Goal: Task Accomplishment & Management: Use online tool/utility

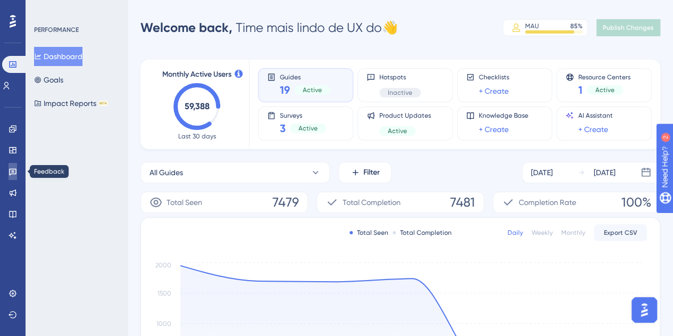
click at [10, 172] on icon at bounding box center [12, 172] width 7 height 7
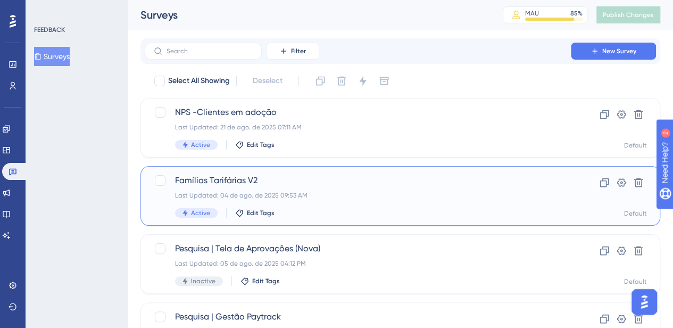
click at [271, 186] on span "Famílias Tarifárias V2" at bounding box center [357, 180] width 365 height 13
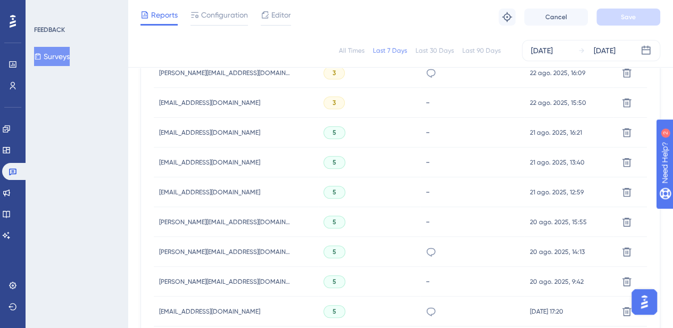
scroll to position [319, 0]
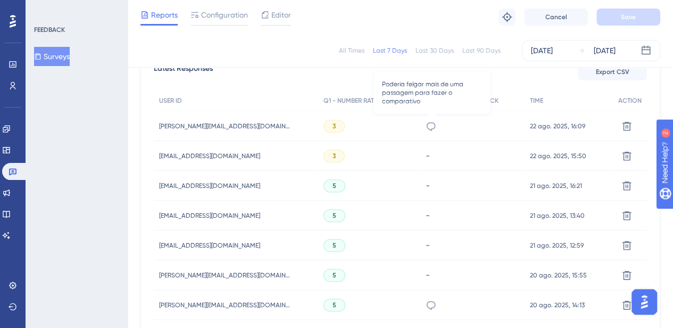
click at [426, 125] on icon at bounding box center [430, 126] width 11 height 11
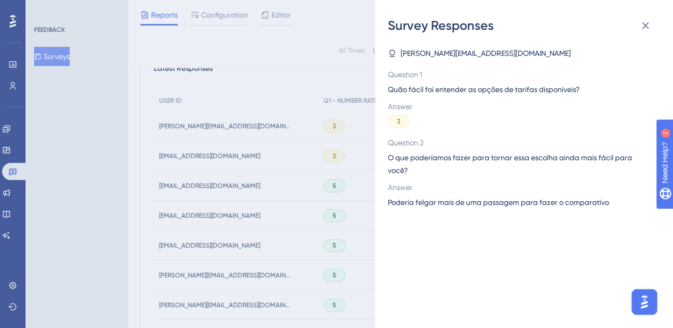
click at [310, 125] on div "Survey Responses [PERSON_NAME][EMAIL_ADDRESS][DOMAIN_NAME] Question 1 Quão fáci…" at bounding box center [336, 164] width 673 height 328
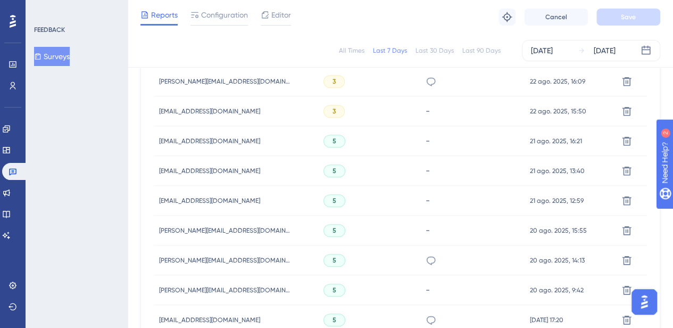
scroll to position [425, 0]
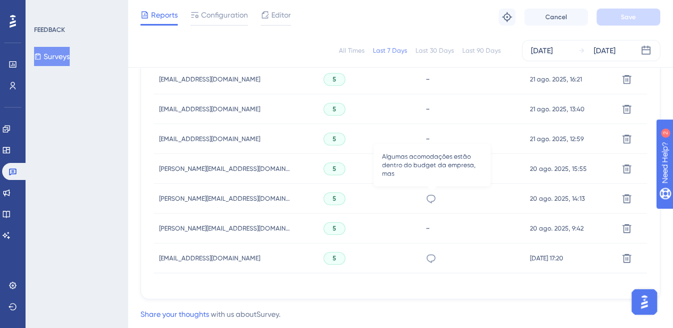
click at [429, 193] on icon at bounding box center [430, 198] width 11 height 11
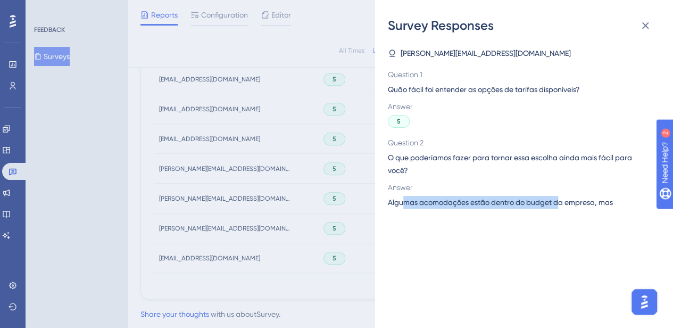
drag, startPoint x: 405, startPoint y: 204, endPoint x: 563, endPoint y: 215, distance: 157.8
click at [562, 215] on div "[PERSON_NAME][EMAIL_ADDRESS][DOMAIN_NAME] Question 1 Quão fácil foi entender as…" at bounding box center [528, 181] width 281 height 294
click at [205, 171] on div "Survey Responses [PERSON_NAME][EMAIL_ADDRESS][DOMAIN_NAME] Question 1 Quão fáci…" at bounding box center [336, 164] width 673 height 328
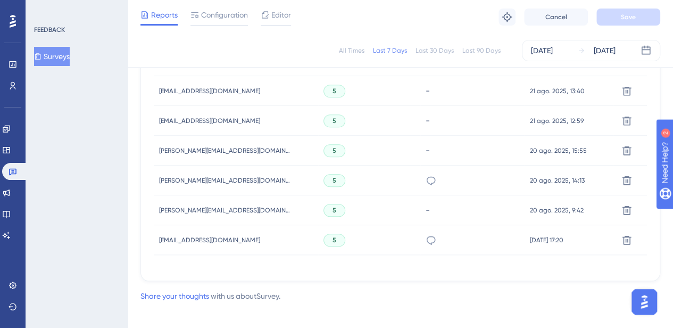
scroll to position [451, 0]
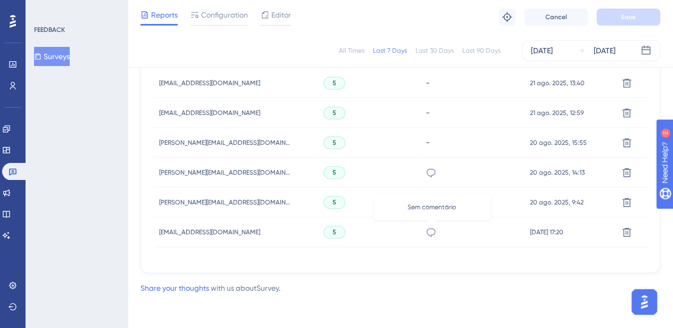
click at [433, 229] on icon at bounding box center [430, 232] width 11 height 11
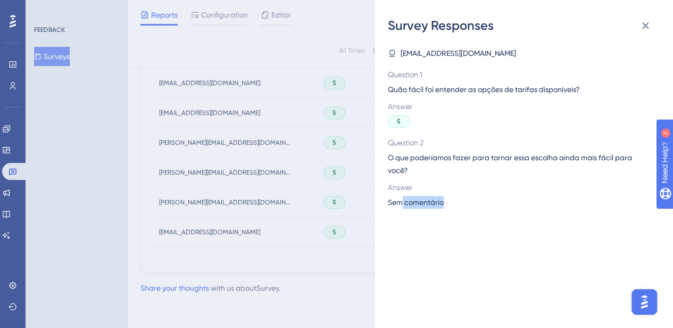
drag, startPoint x: 447, startPoint y: 204, endPoint x: 365, endPoint y: 195, distance: 82.4
click at [398, 197] on div "Sem comentário" at bounding box center [520, 202] width 264 height 13
click at [319, 191] on div "Survey Responses [EMAIL_ADDRESS][DOMAIN_NAME] Question 1 Quão fácil foi entende…" at bounding box center [336, 164] width 673 height 328
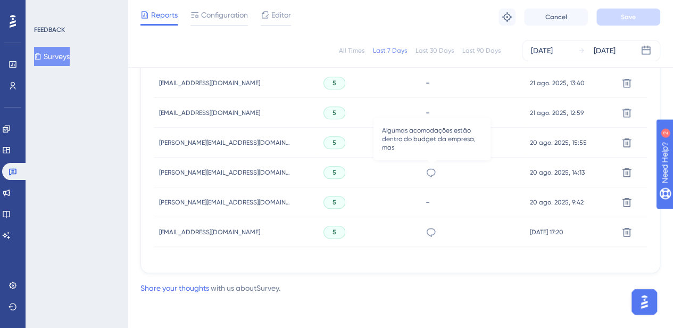
click at [431, 168] on icon at bounding box center [430, 172] width 11 height 11
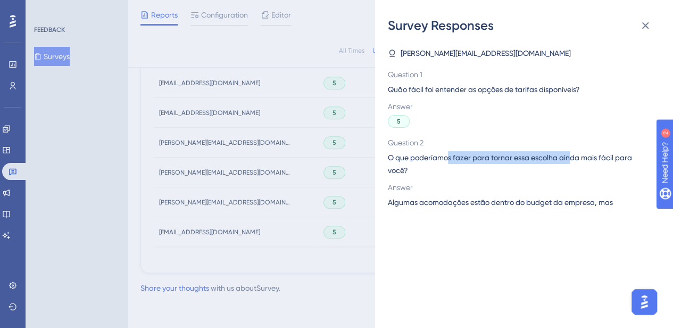
drag, startPoint x: 570, startPoint y: 155, endPoint x: 430, endPoint y: 160, distance: 140.5
click at [444, 160] on span "O que poderíamos fazer para tornar essa escolha ainda mais fácil para você?" at bounding box center [520, 164] width 264 height 26
click at [417, 155] on span "O que poderíamos fazer para tornar essa escolha ainda mais fácil para você?" at bounding box center [520, 164] width 264 height 26
click at [300, 108] on div "Survey Responses [PERSON_NAME][EMAIL_ADDRESS][DOMAIN_NAME] Question 1 Quão fáci…" at bounding box center [336, 164] width 673 height 328
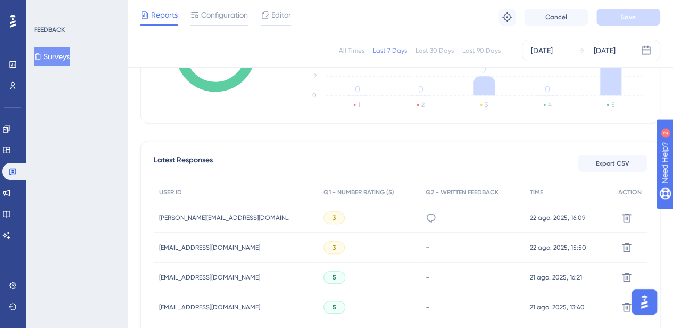
scroll to position [132, 0]
